Goal: Find specific page/section: Find specific page/section

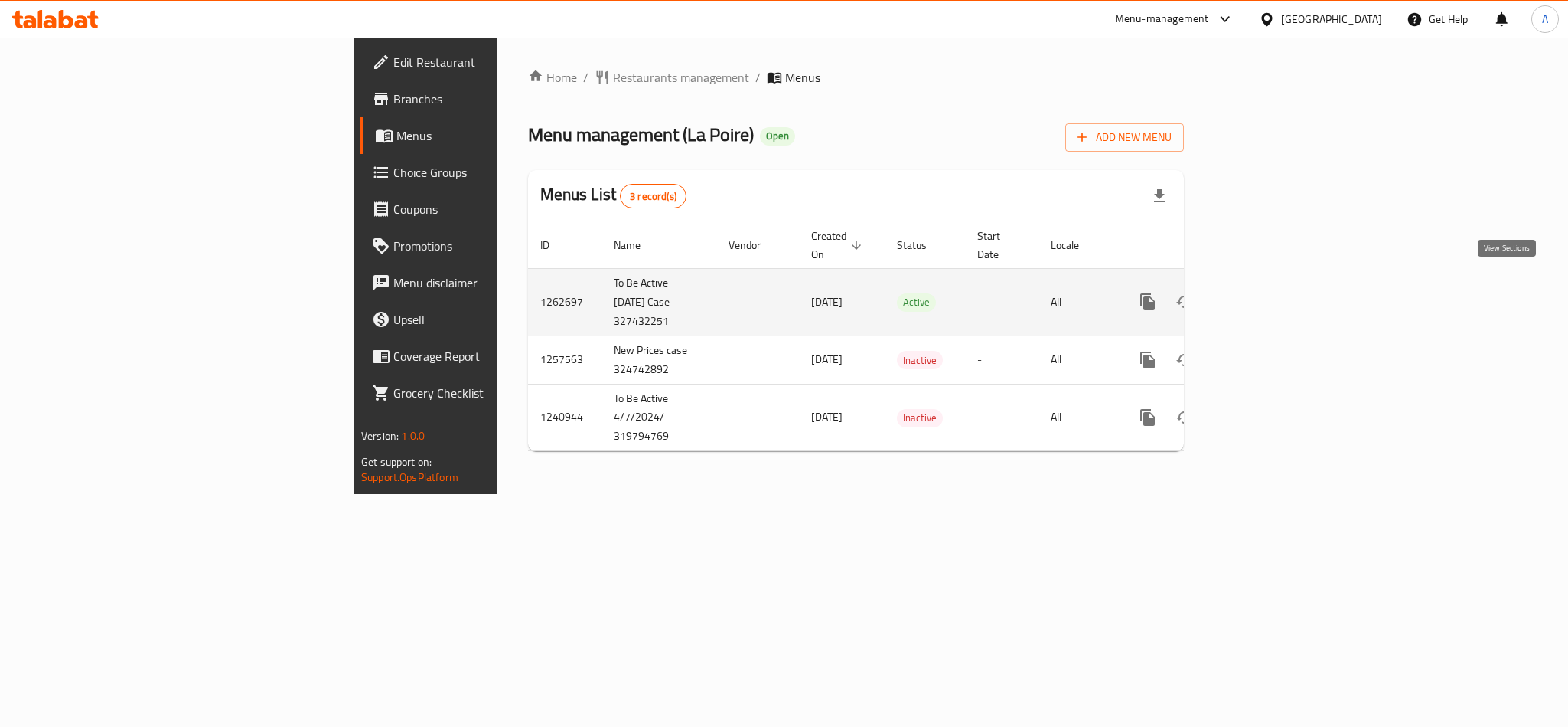
click at [1267, 293] on icon "enhanced table" at bounding box center [1258, 301] width 18 height 18
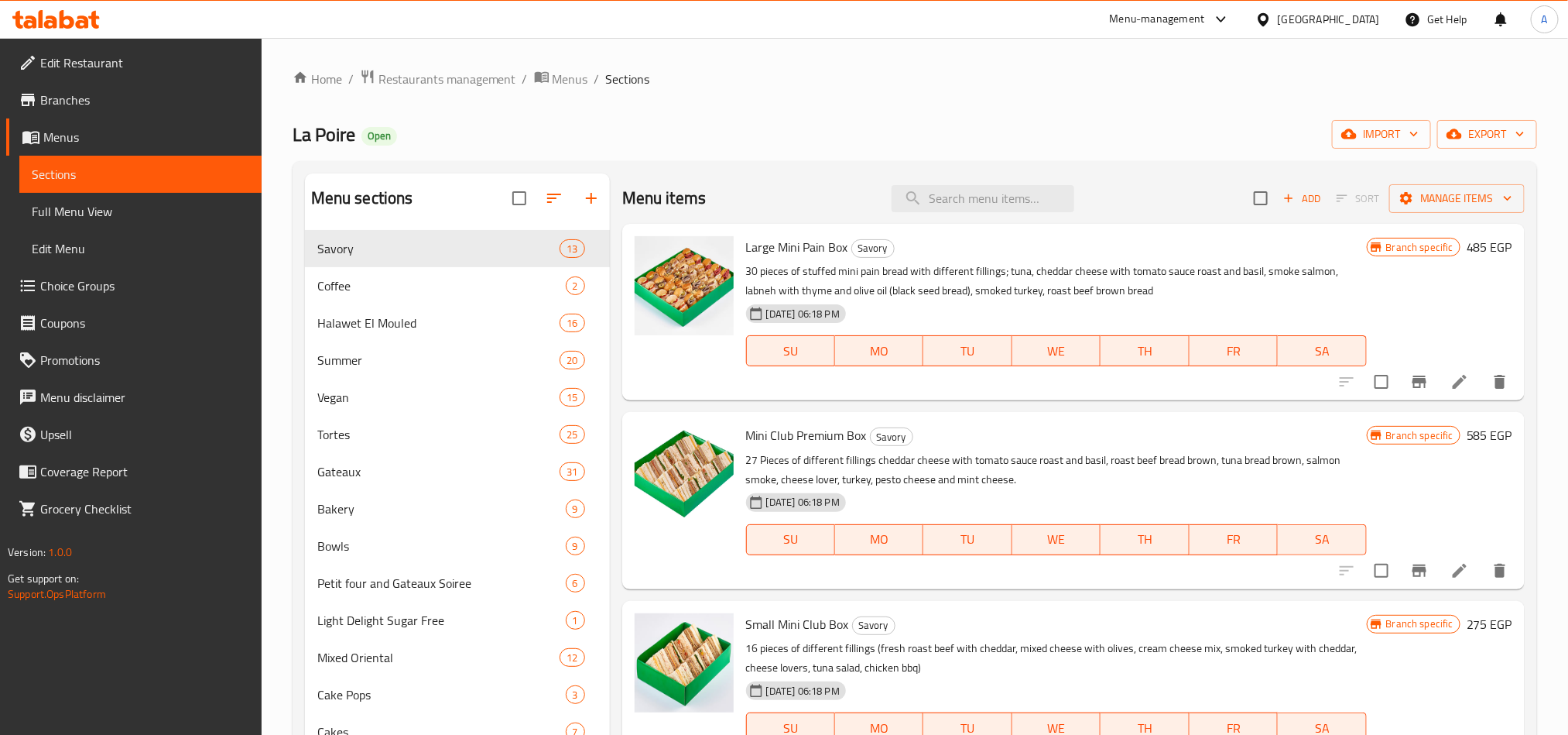
click at [135, 281] on span "Choice Groups" at bounding box center [145, 285] width 209 height 18
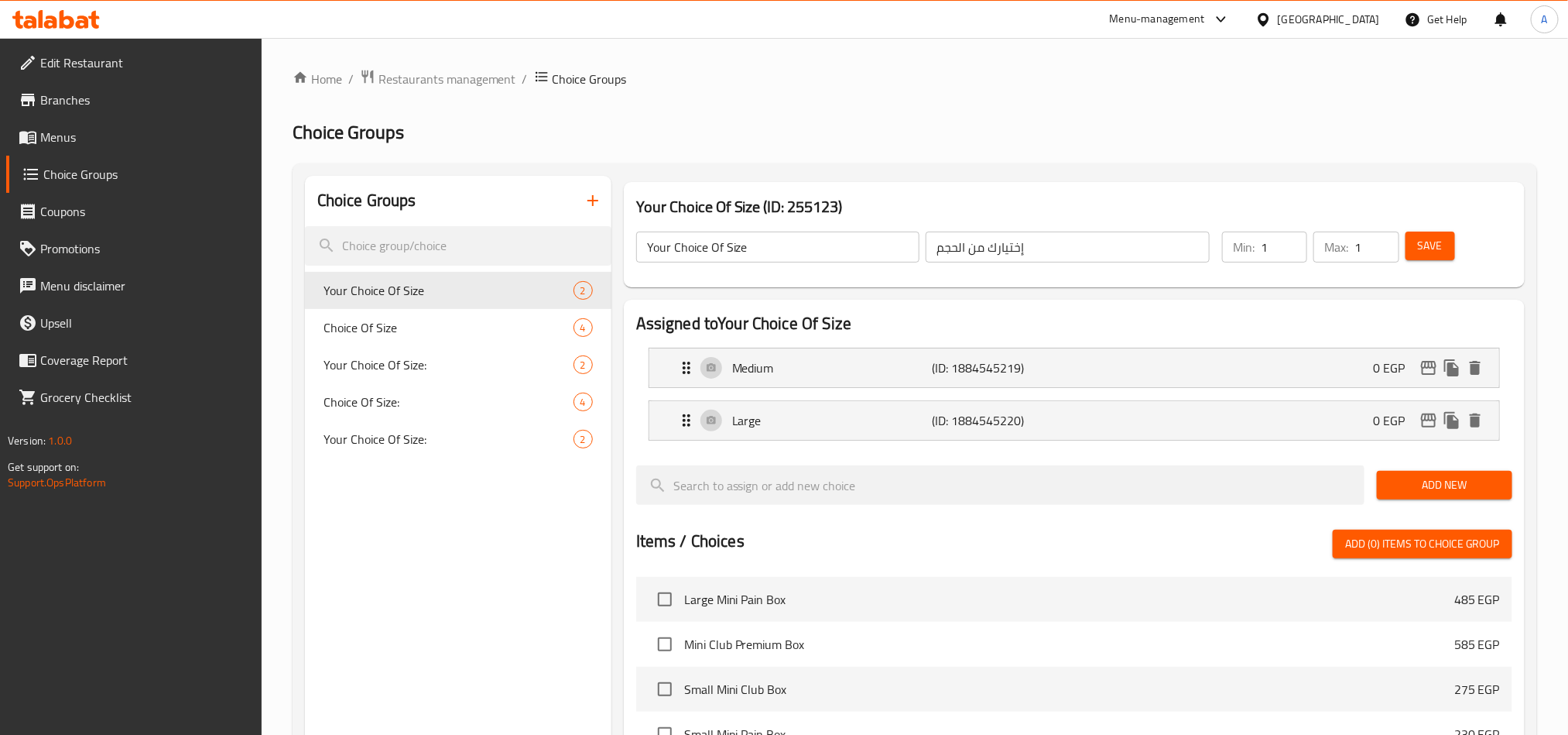
click at [116, 130] on span "Menus" at bounding box center [145, 137] width 209 height 18
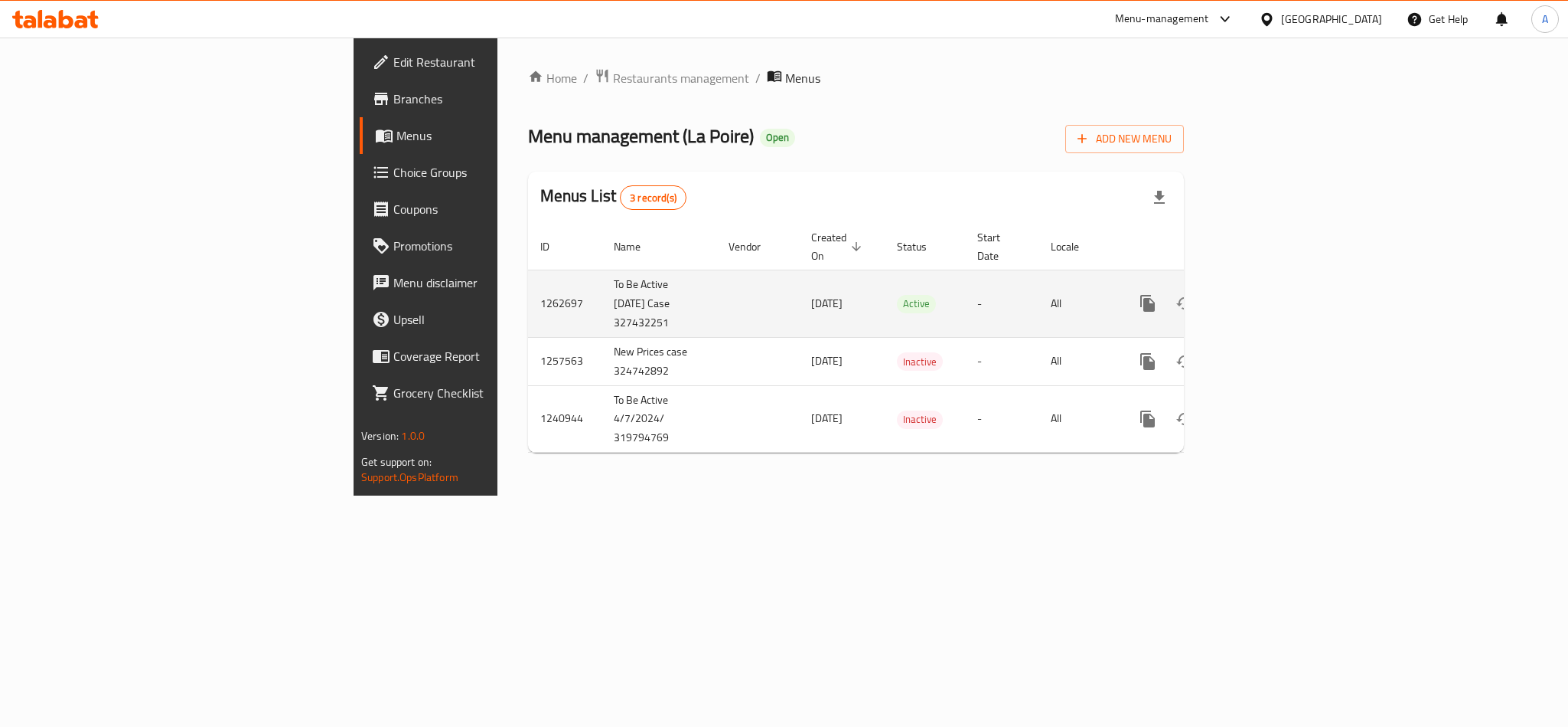
click at [602, 274] on td "To Be Active [DATE] Case 327432251" at bounding box center [659, 303] width 114 height 68
drag, startPoint x: 379, startPoint y: 274, endPoint x: 479, endPoint y: 298, distance: 102.8
click at [528, 298] on tr "1262697 To Be Active [DATE] Case 327432251 [DATE] Active - All" at bounding box center [908, 303] width 761 height 68
click at [1277, 285] on link "enhanced table" at bounding box center [1259, 303] width 37 height 37
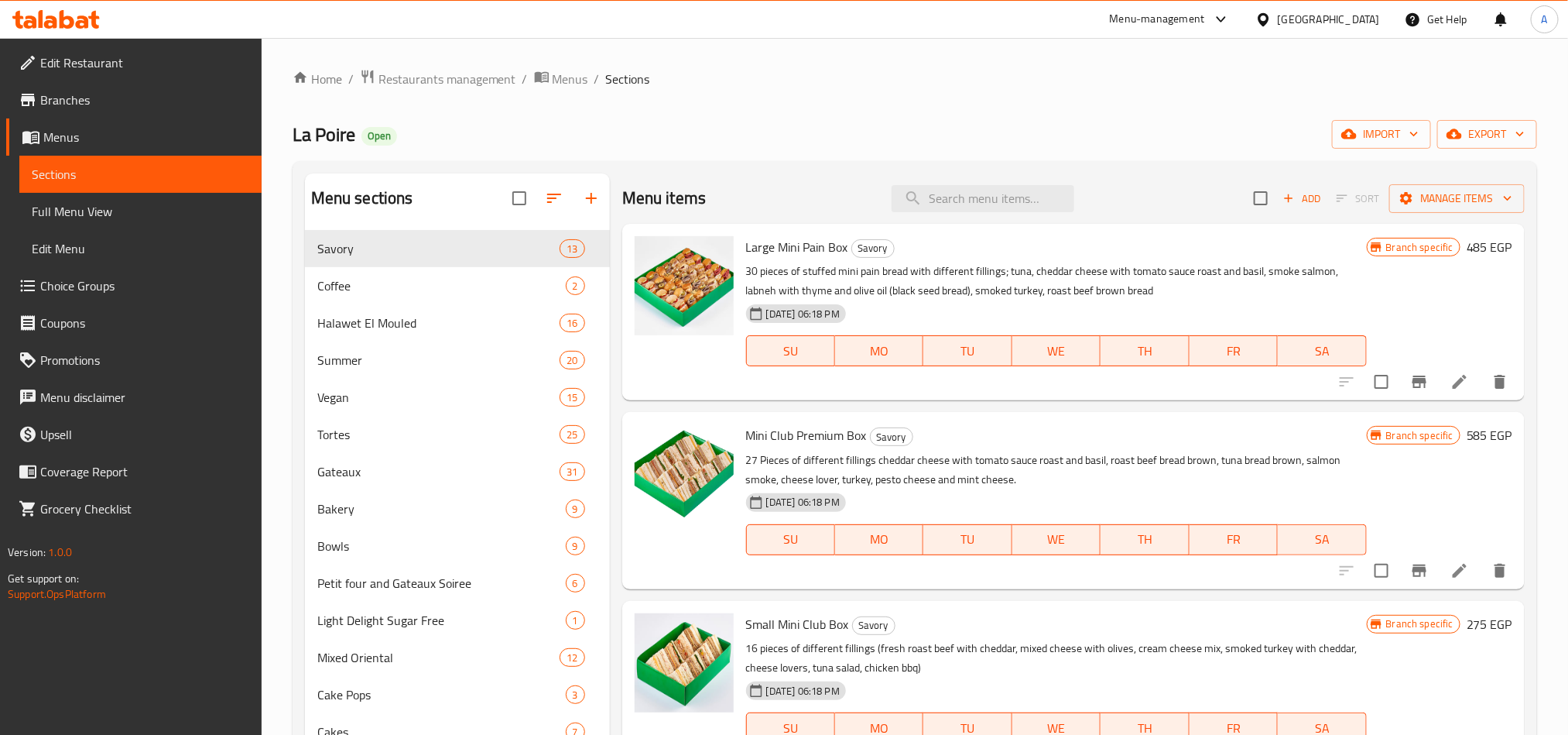
click at [142, 284] on span "Choice Groups" at bounding box center [145, 285] width 209 height 18
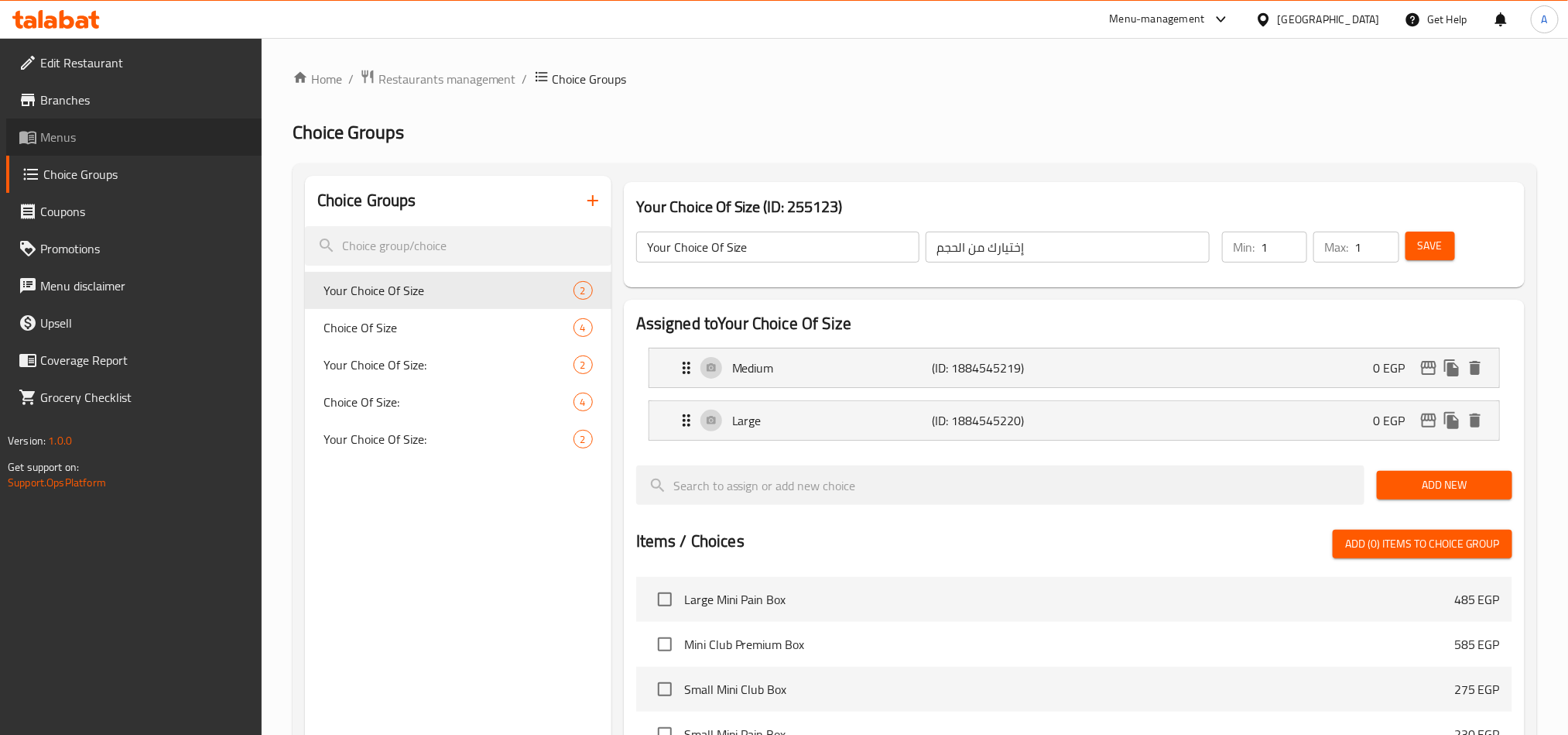
click at [86, 138] on span "Menus" at bounding box center [145, 137] width 209 height 18
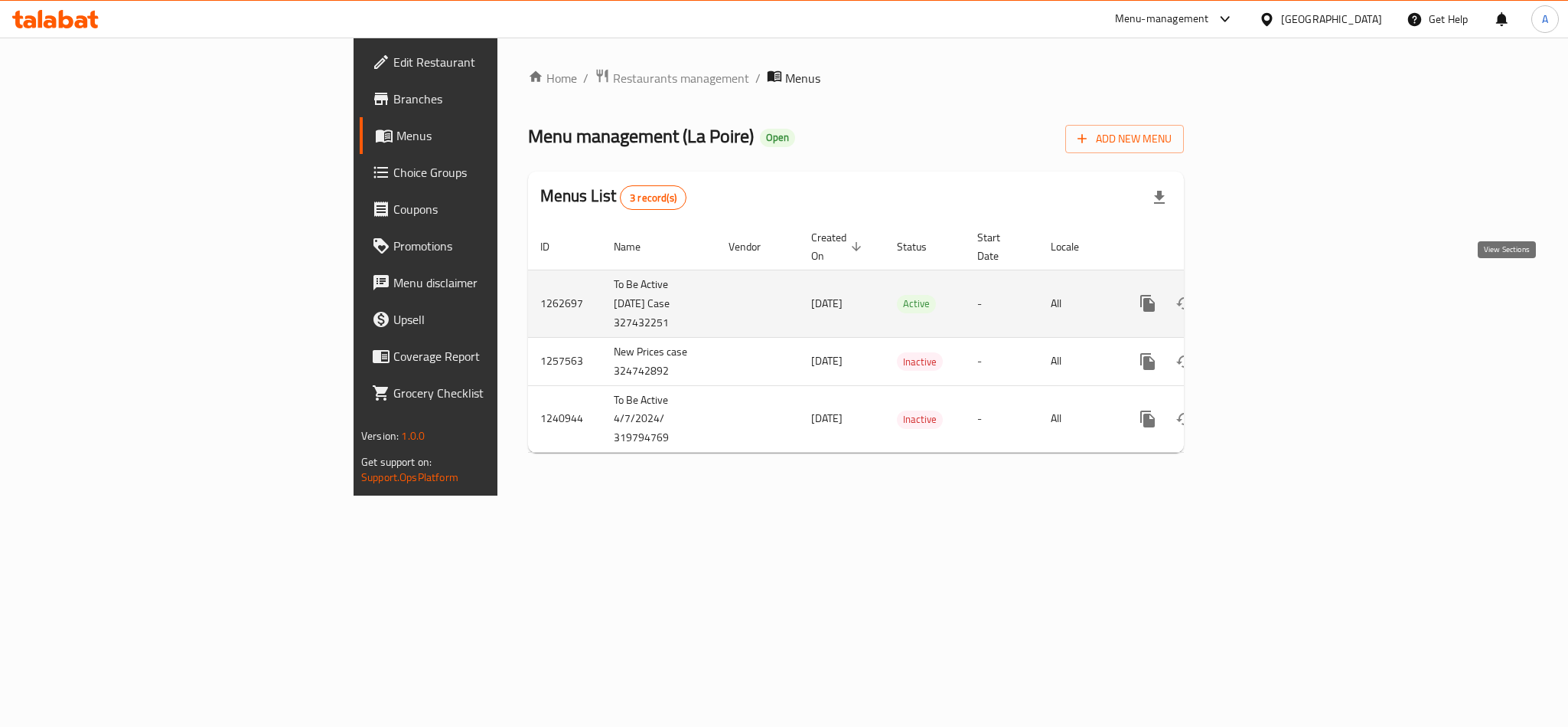
click at [1277, 298] on link "enhanced table" at bounding box center [1259, 303] width 37 height 37
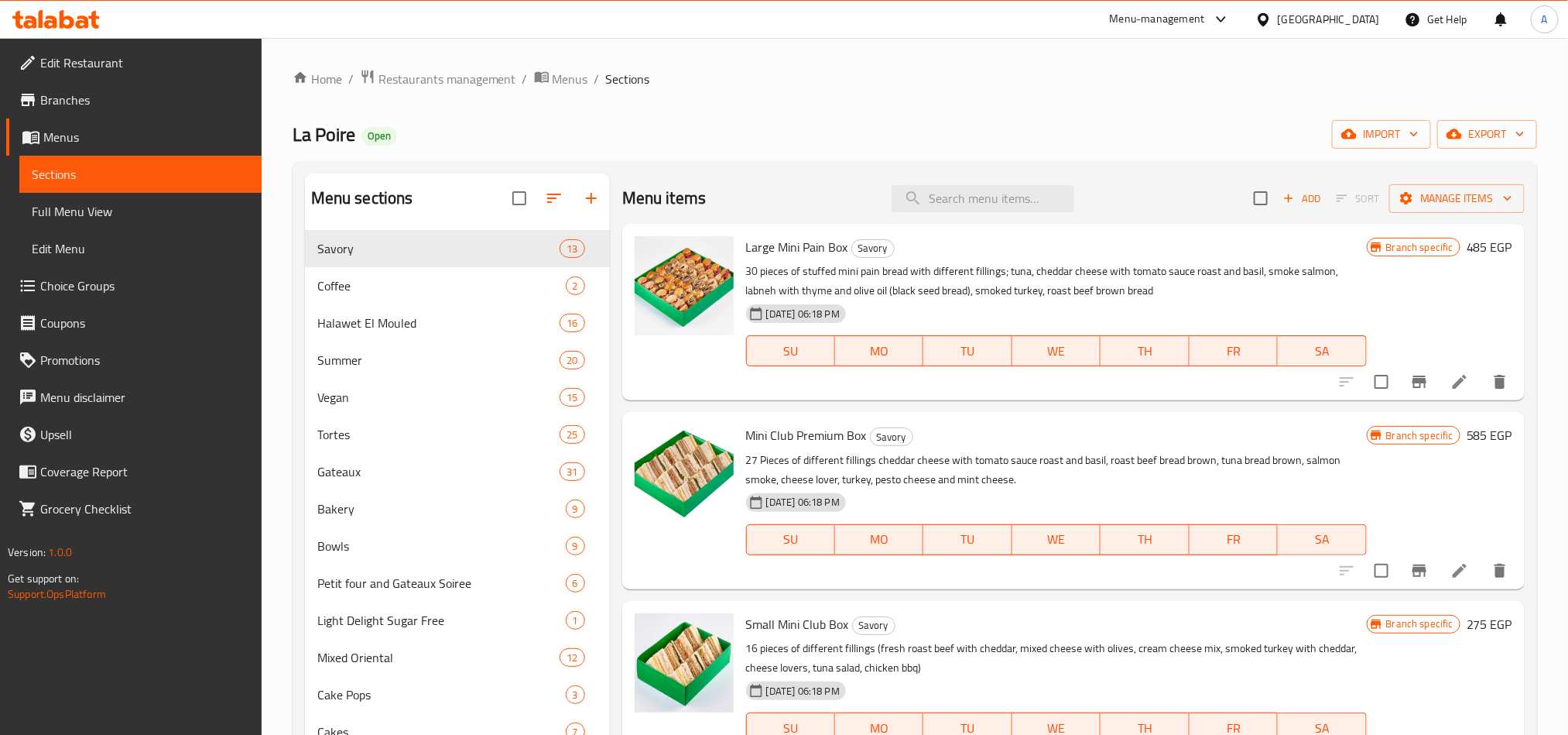
click at [333, 135] on span "La Poire" at bounding box center [324, 133] width 63 height 35
copy span "La Poire"
click at [770, 107] on div "Home / Restaurants management / Menus / Sections [PERSON_NAME] Open import expo…" at bounding box center [915, 511] width 1245 height 885
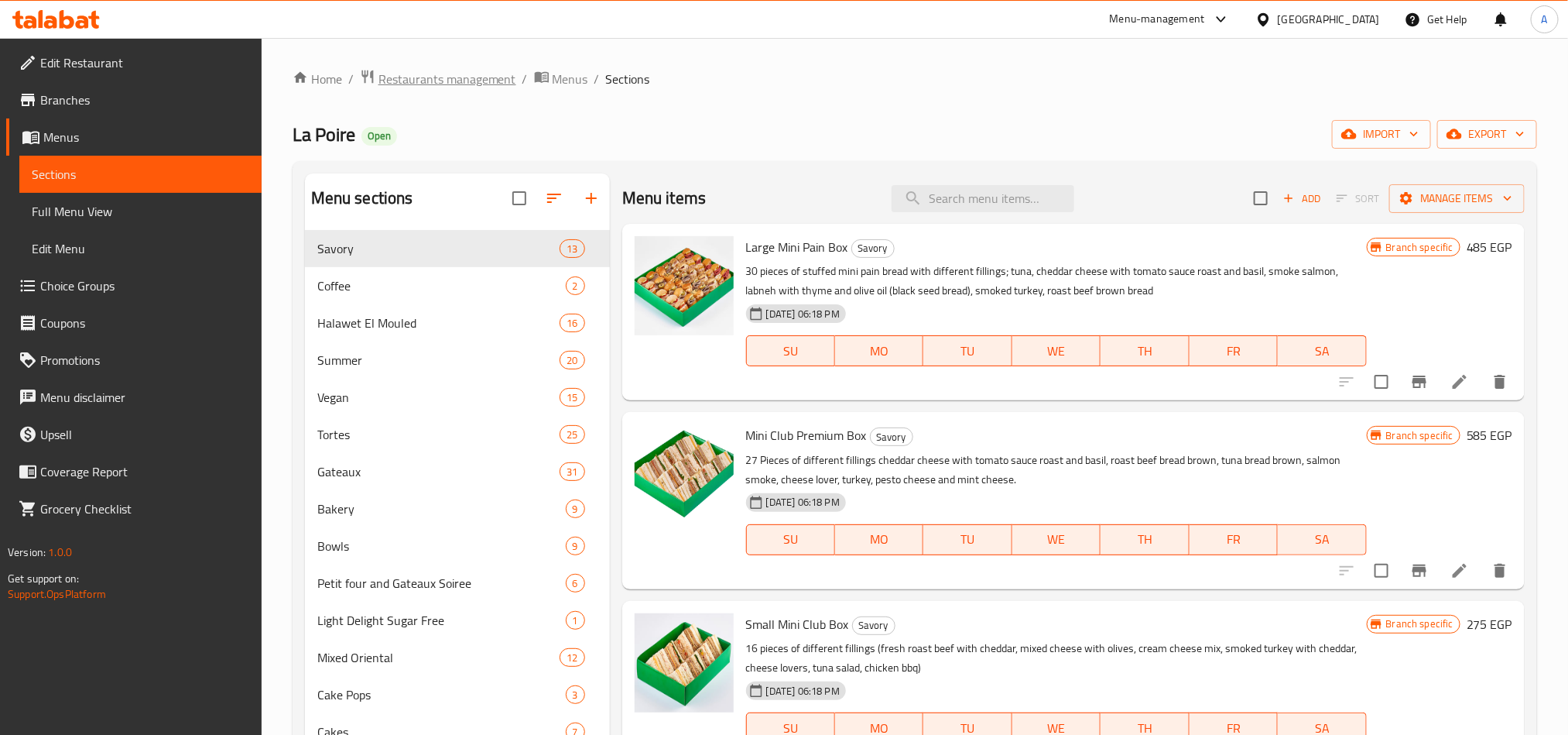
click at [481, 88] on span "Restaurants management" at bounding box center [447, 79] width 138 height 18
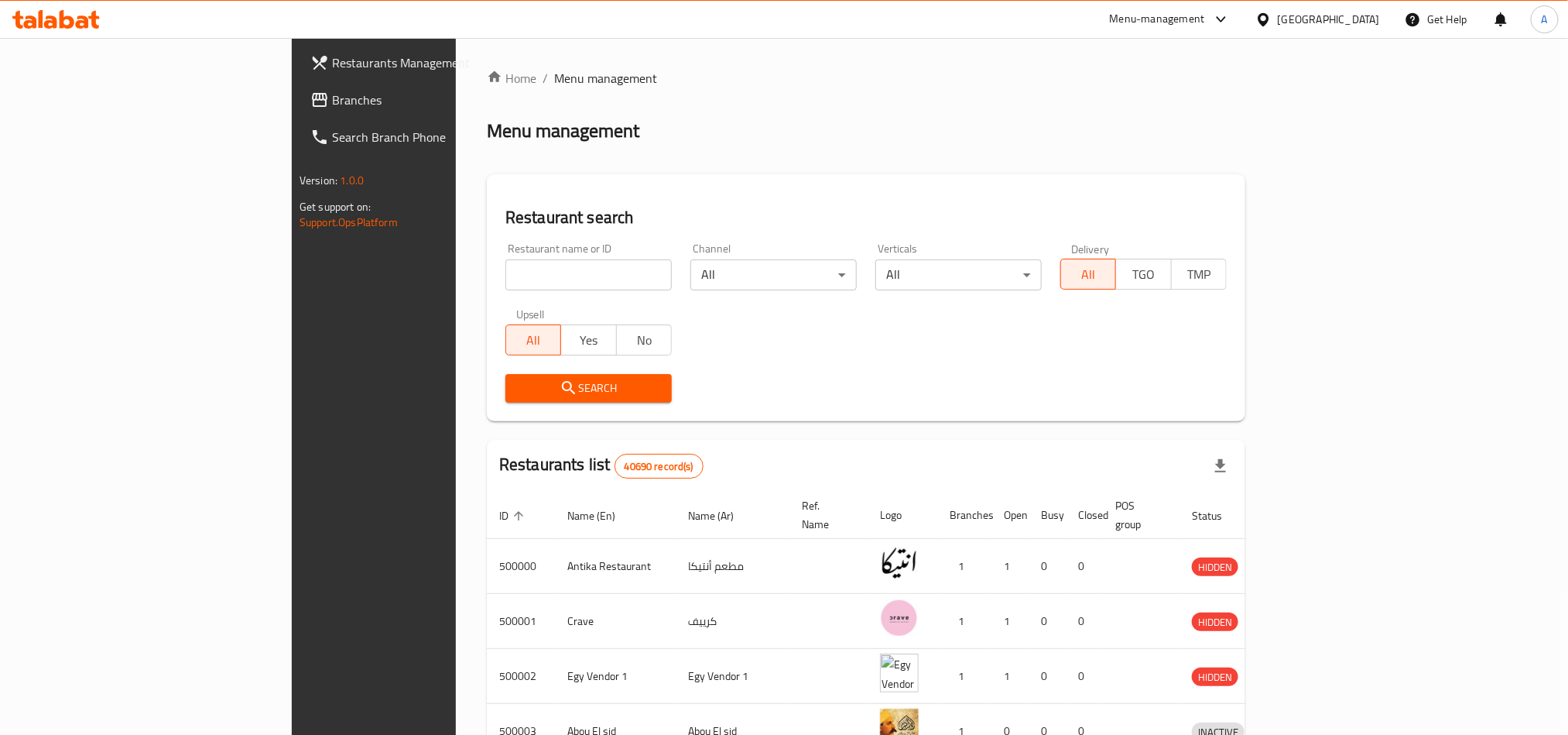
click at [506, 249] on div "Restaurant name or ID Restaurant name or ID" at bounding box center [589, 266] width 166 height 47
click at [506, 283] on input "search" at bounding box center [589, 274] width 166 height 31
paste input "kingdom pizza"
type input "kingdom pizza"
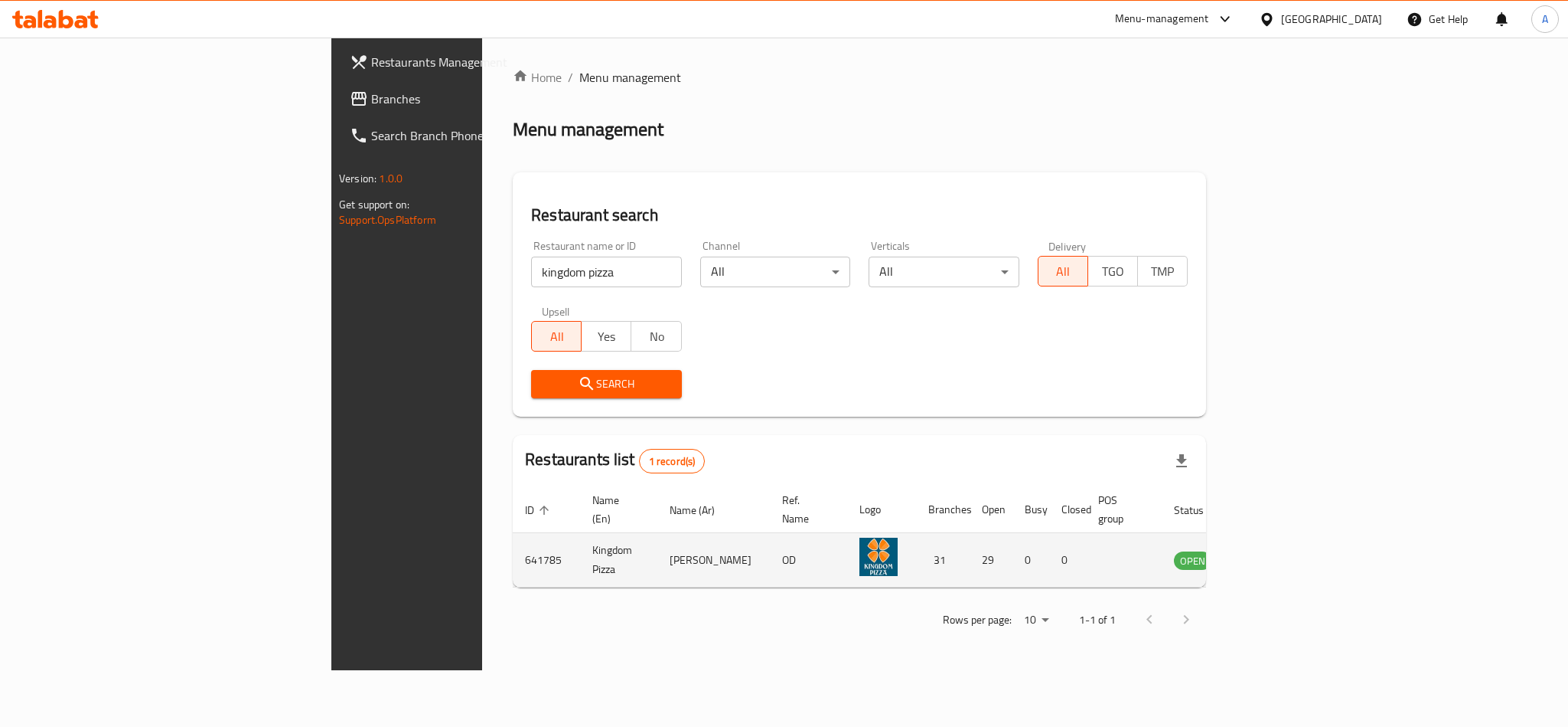
click at [513, 547] on td "641785" at bounding box center [546, 560] width 68 height 54
click at [513, 546] on td "641785" at bounding box center [546, 560] width 68 height 54
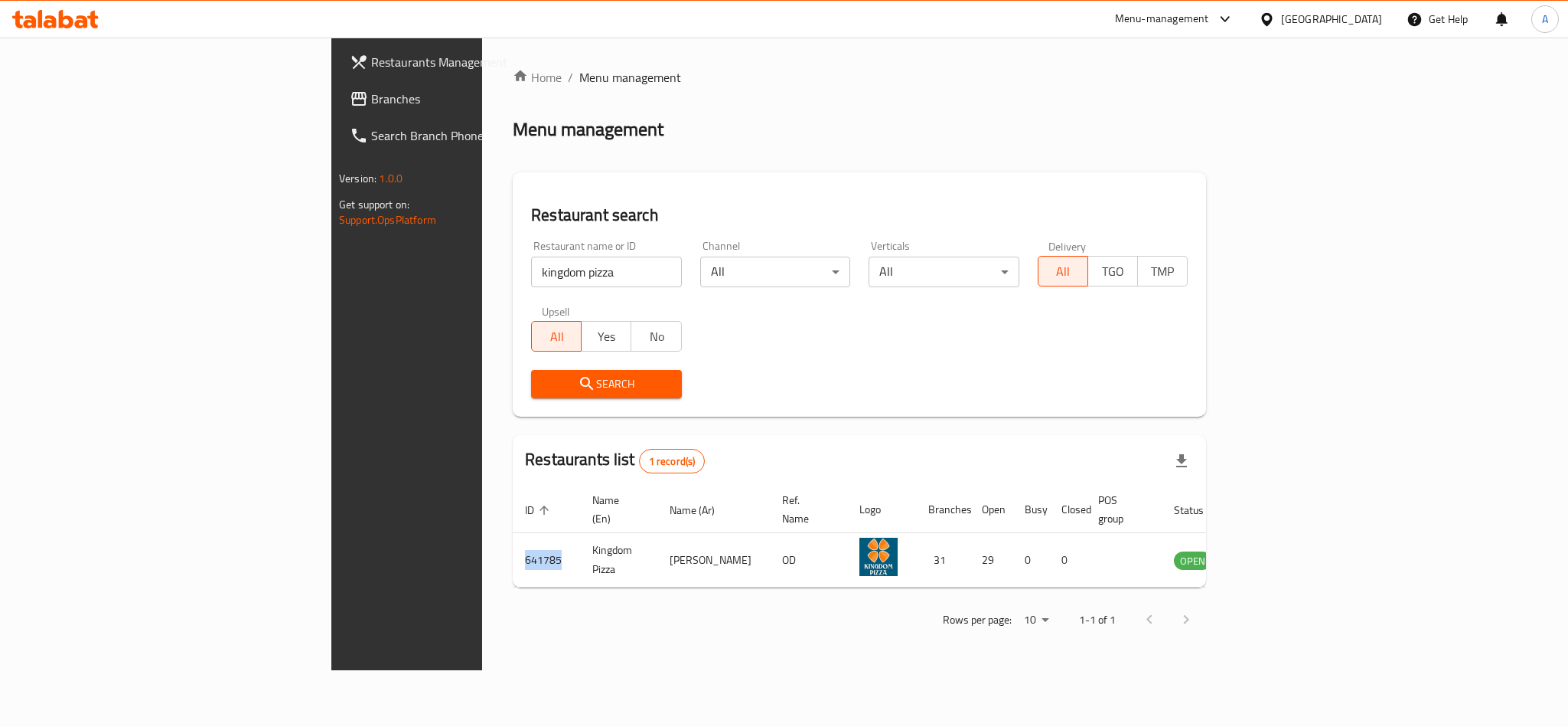
copy td "641785"
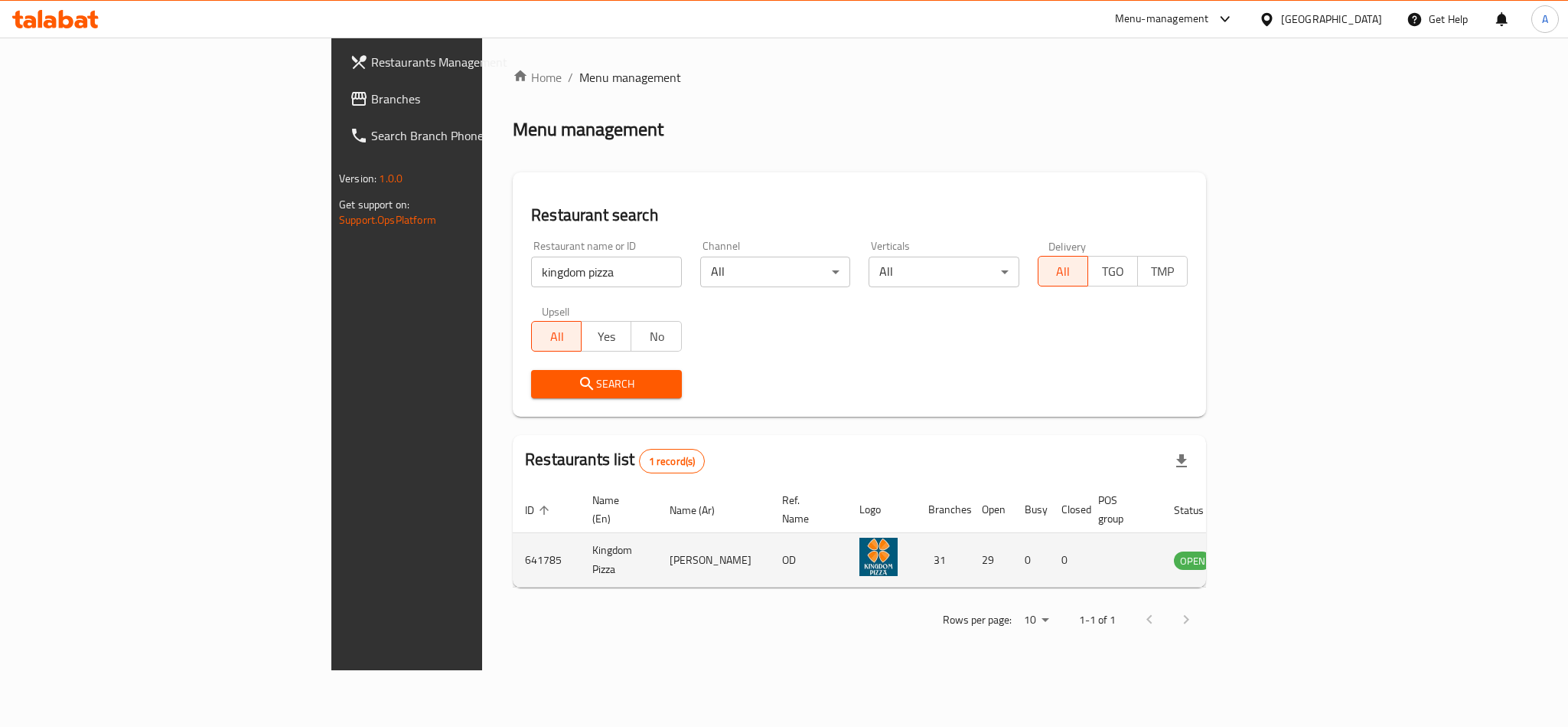
click at [580, 543] on td "Kingdom Pizza" at bounding box center [619, 560] width 77 height 54
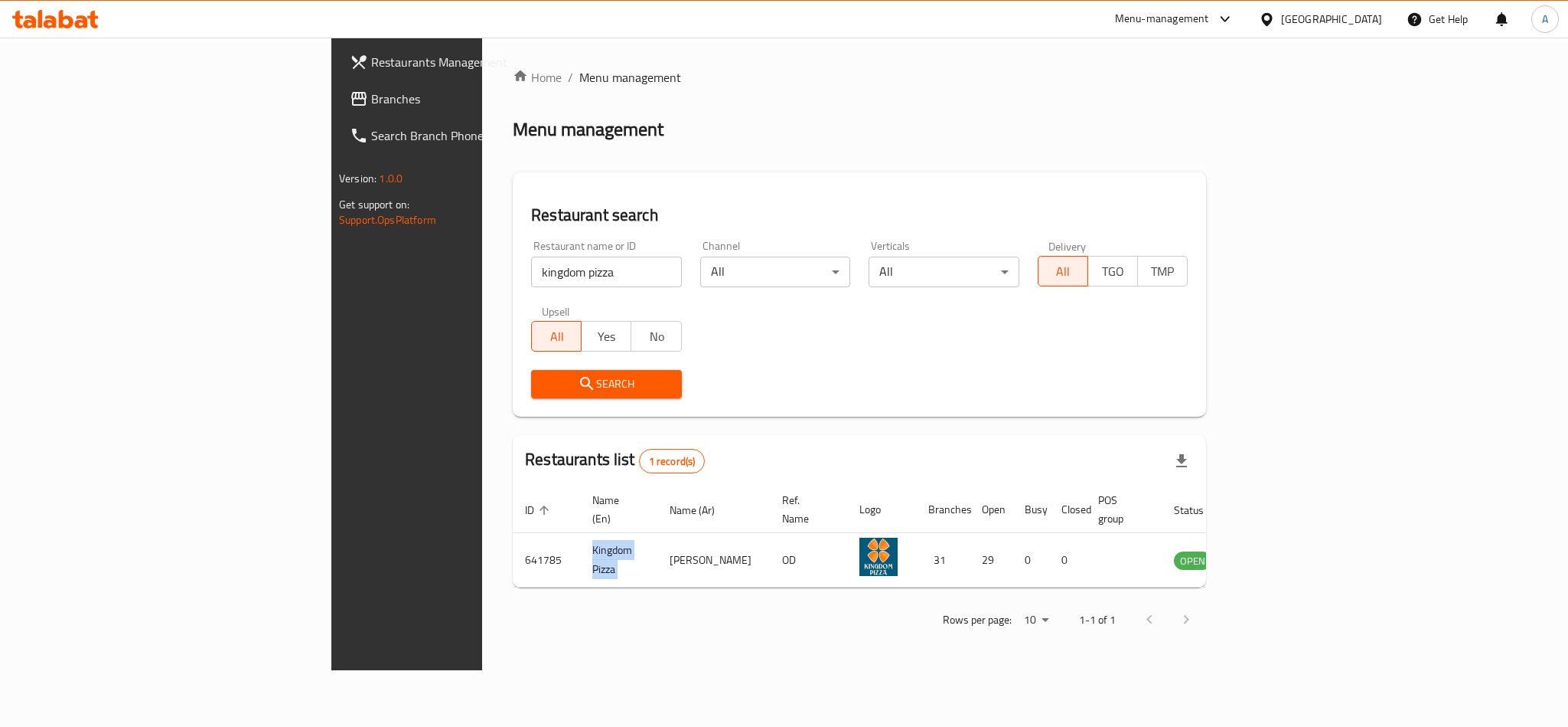
copy td "Kingdom Pizza"
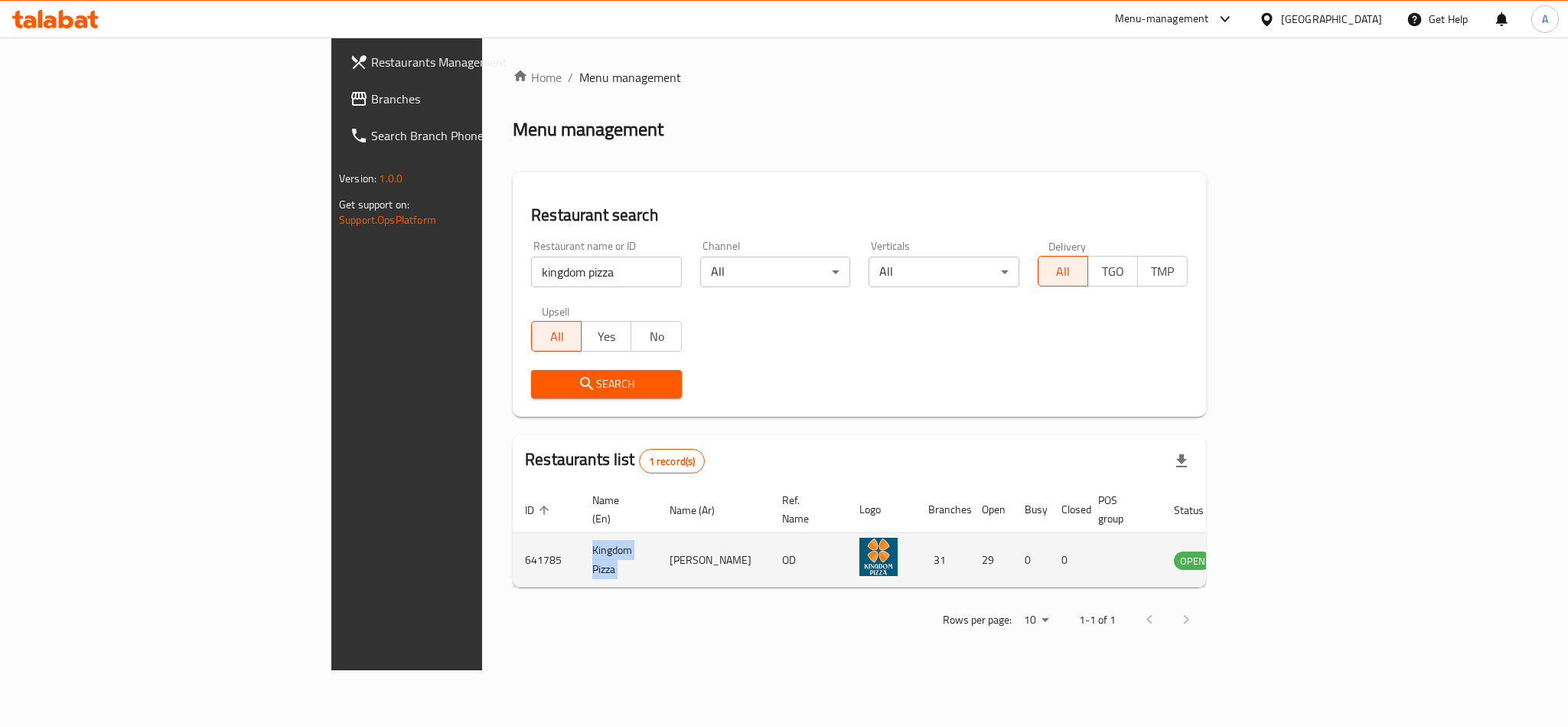
click at [580, 540] on td "Kingdom Pizza" at bounding box center [619, 560] width 77 height 54
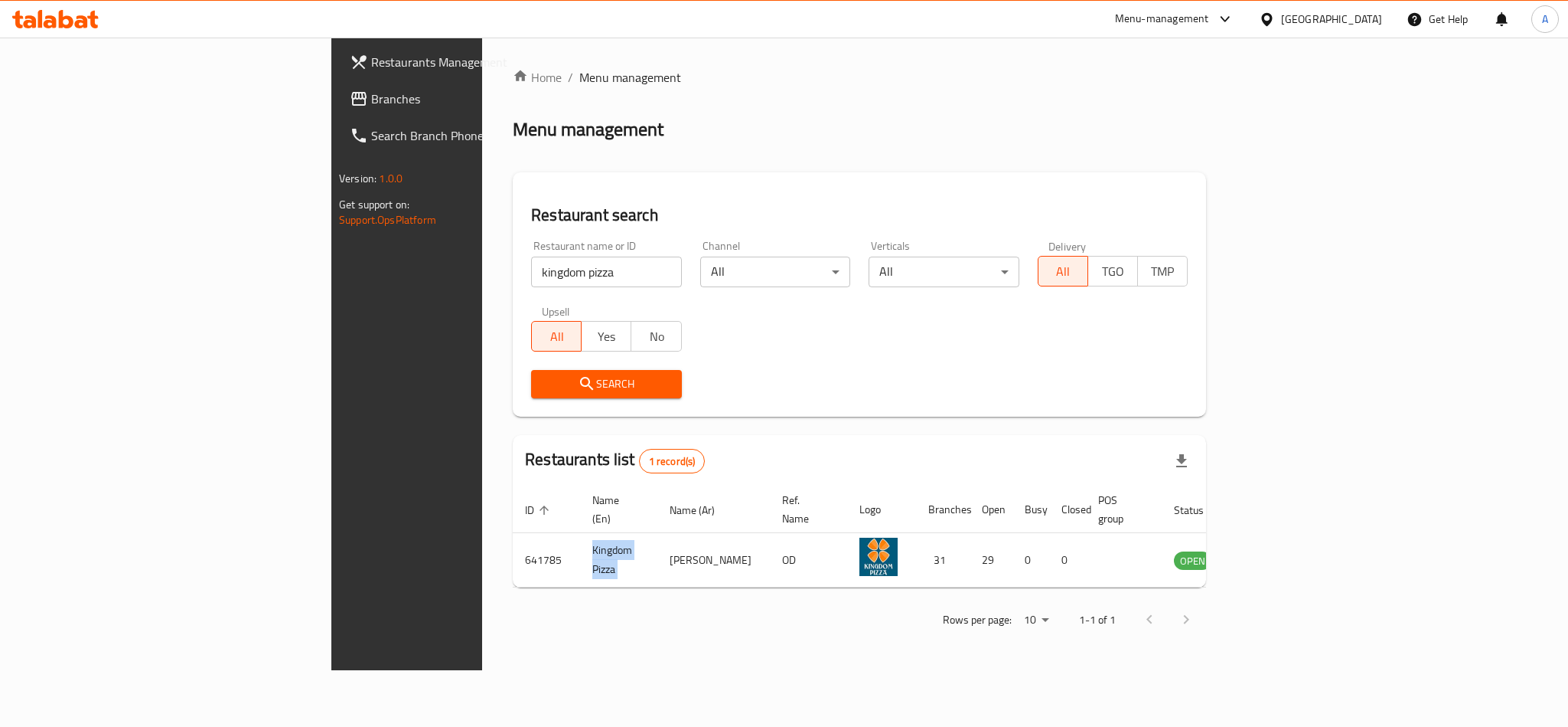
click at [1272, 19] on icon at bounding box center [1266, 18] width 10 height 13
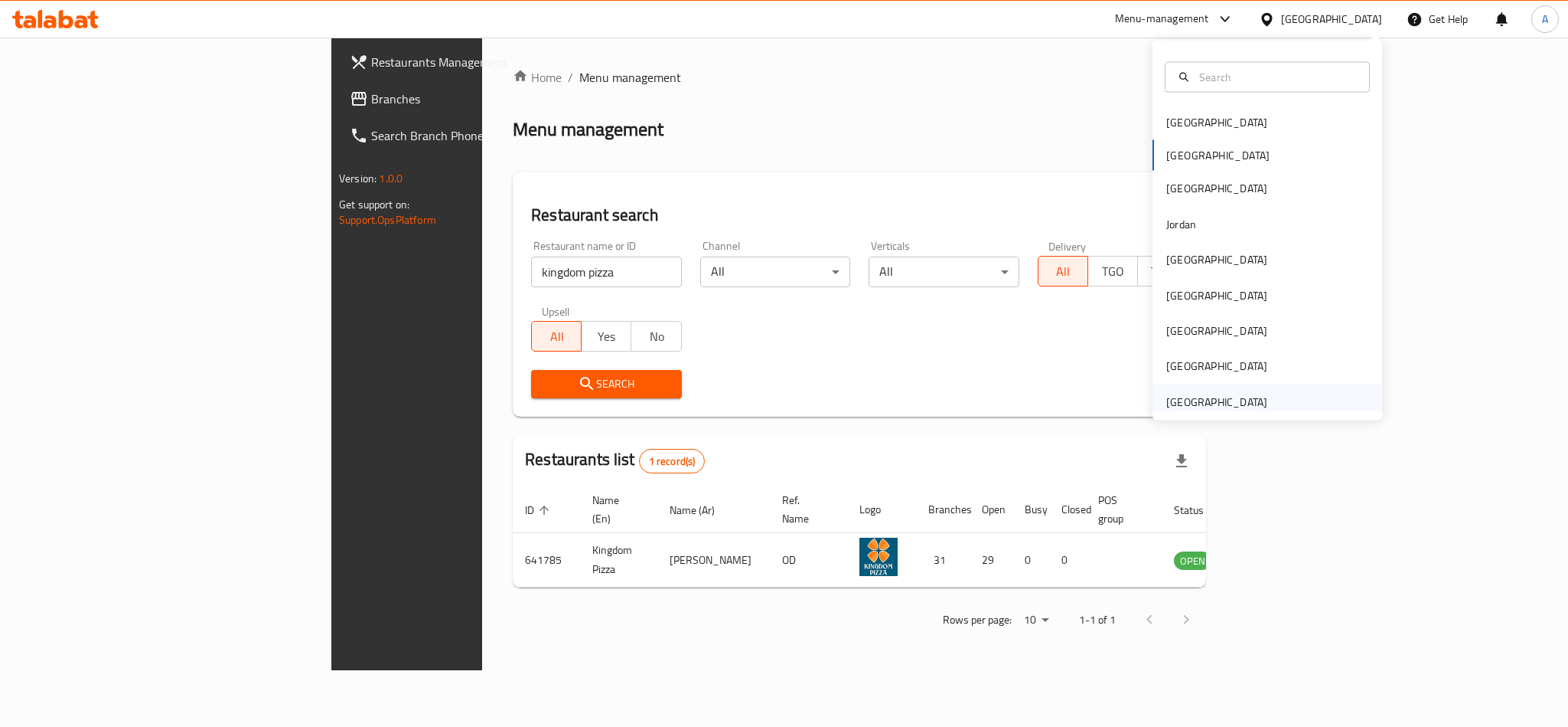
click at [1201, 393] on div "[GEOGRAPHIC_DATA]" at bounding box center [1217, 401] width 101 height 17
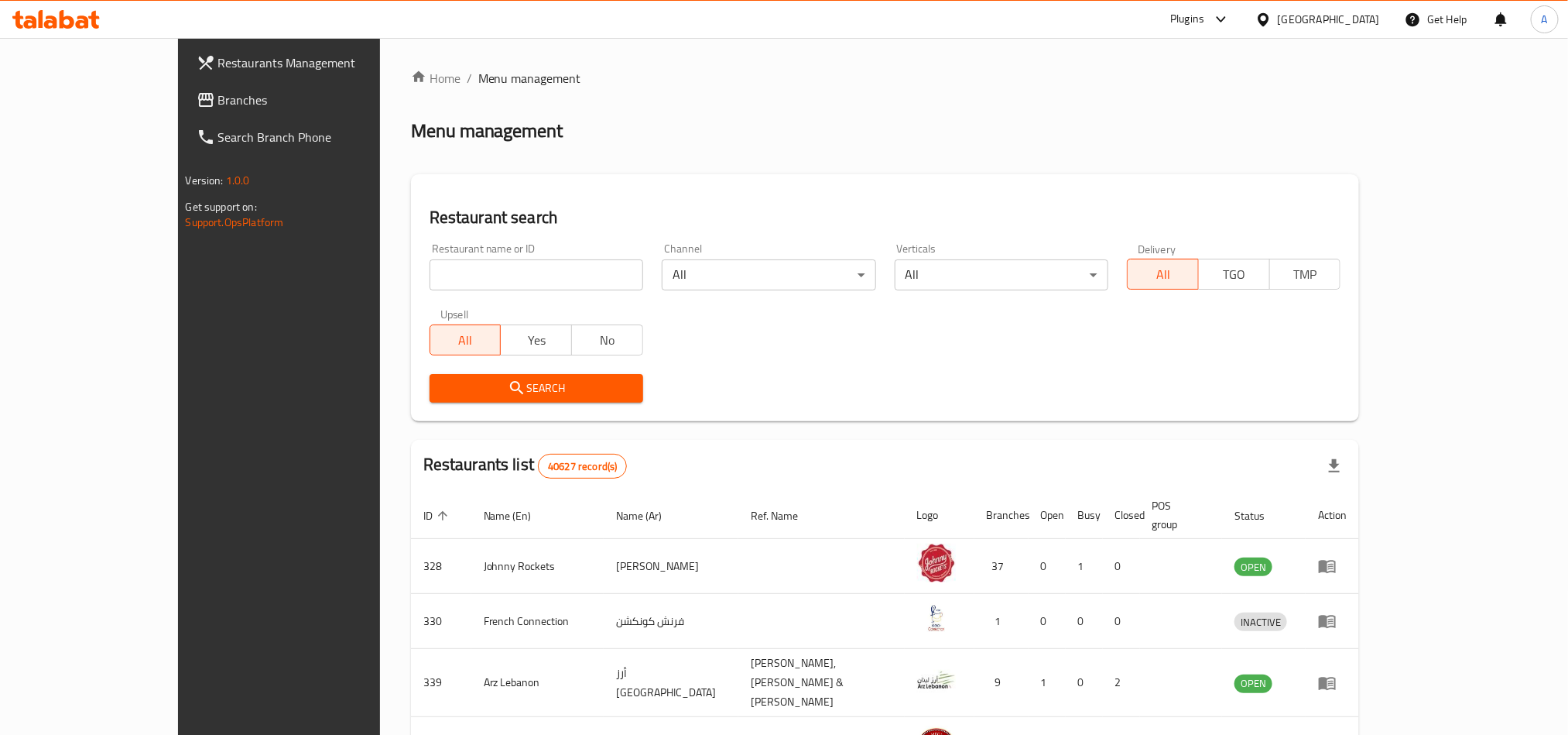
click at [178, 103] on div "Restaurants Management Branches Search Branch Phone Version: 1.0.0 Get support …" at bounding box center [784, 611] width 1213 height 1148
click at [218, 103] on span "Branches" at bounding box center [322, 100] width 209 height 18
